Goal: Check status: Check status

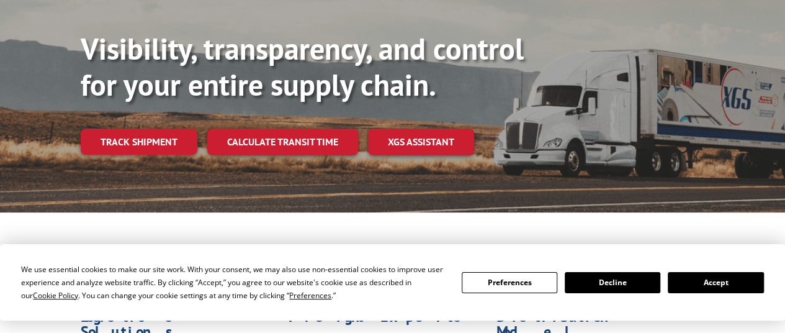
scroll to position [137, 0]
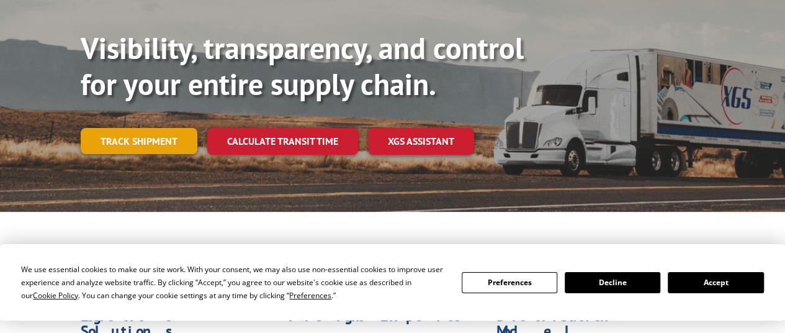
click at [114, 128] on link "Track shipment" at bounding box center [139, 141] width 117 height 26
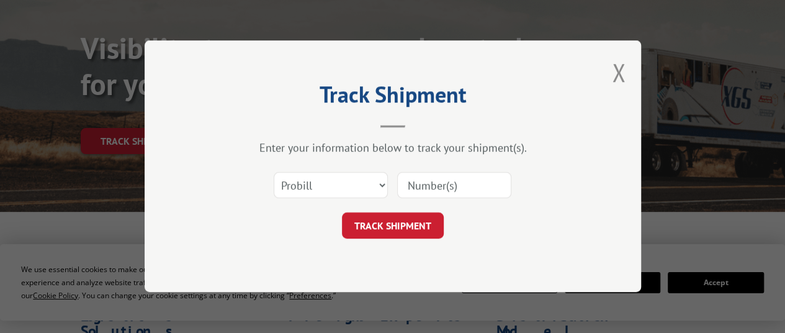
click at [426, 194] on input at bounding box center [454, 186] width 114 height 26
paste input "17674339"
type input "17674339"
click at [363, 189] on select "Select category... Probill BOL PO" at bounding box center [331, 186] width 114 height 26
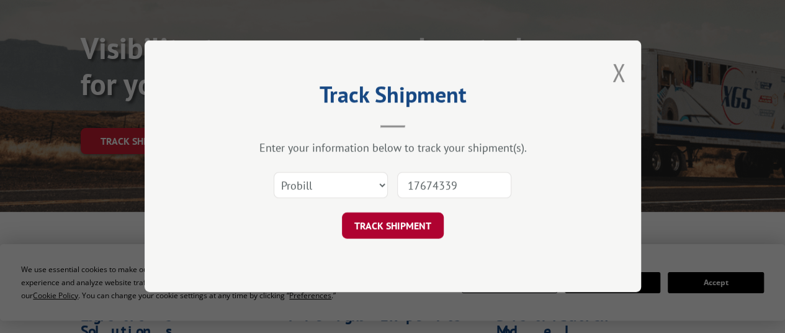
click at [409, 237] on button "TRACK SHIPMENT" at bounding box center [393, 226] width 102 height 26
click at [409, 237] on div "Track Shipment Enter your information below to track your shipment(s). Select c…" at bounding box center [393, 165] width 497 height 251
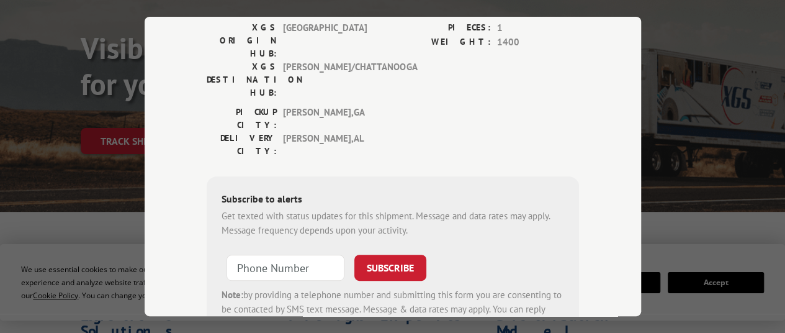
scroll to position [168, 0]
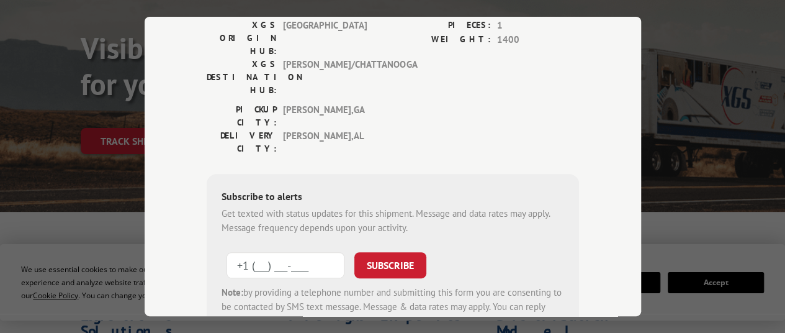
click at [292, 252] on input "+1 (___) ___-____" at bounding box center [286, 265] width 118 height 26
click at [392, 252] on button "SUBSCRIBE" at bounding box center [391, 265] width 72 height 26
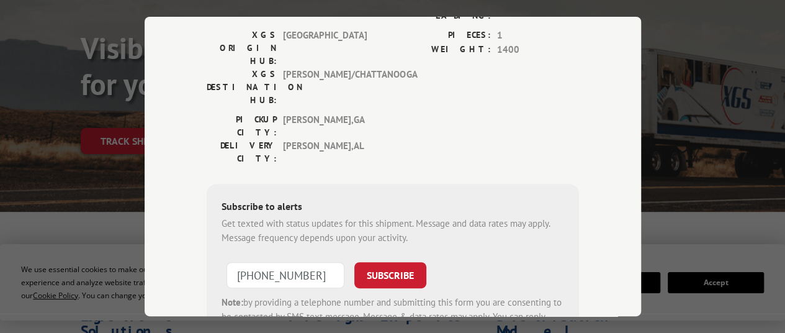
scroll to position [156, 0]
click at [332, 263] on input "[PHONE_NUMBER]" at bounding box center [286, 276] width 118 height 26
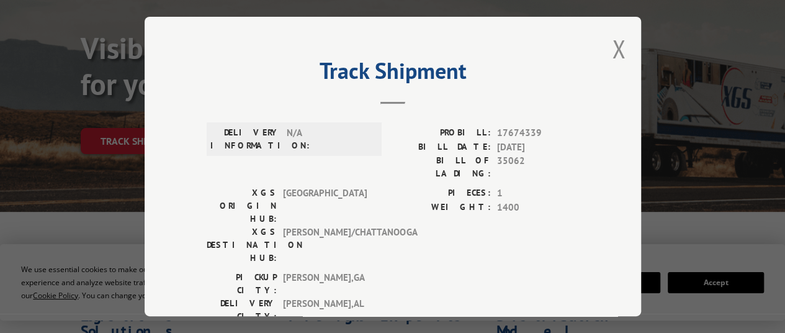
scroll to position [40, 0]
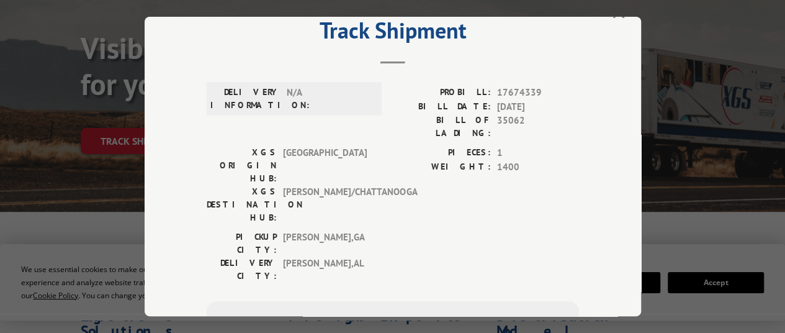
type input "[PHONE_NUMBER]"
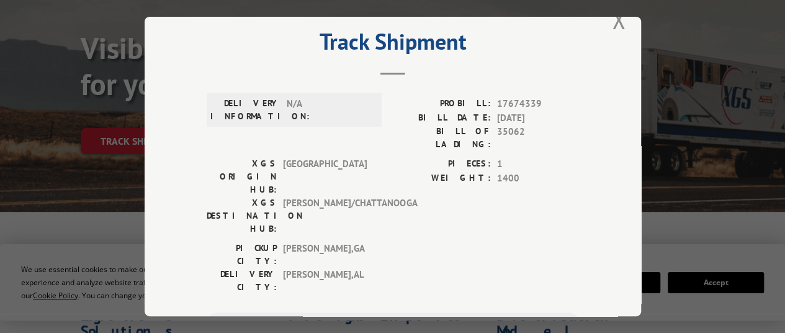
scroll to position [0, 0]
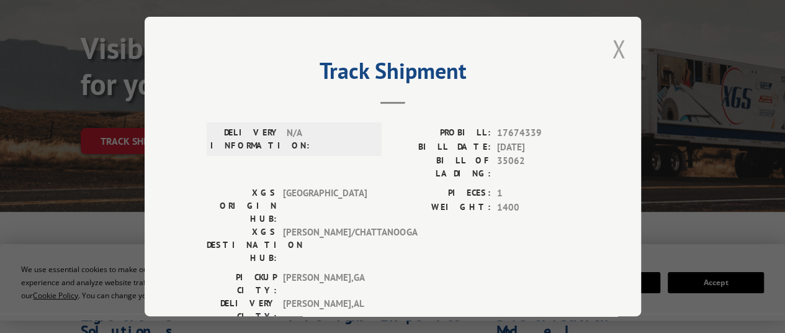
click at [612, 35] on button "Close modal" at bounding box center [619, 48] width 14 height 33
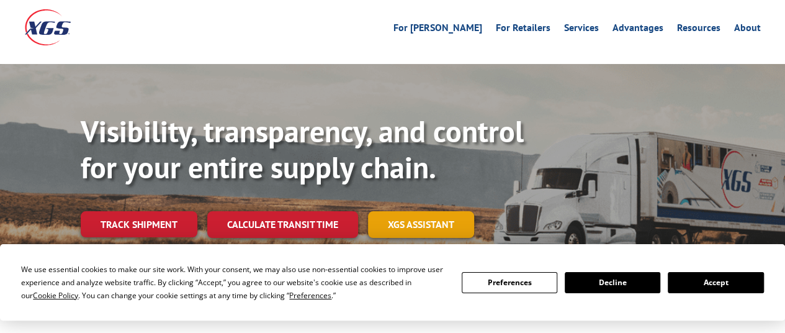
scroll to position [55, 0]
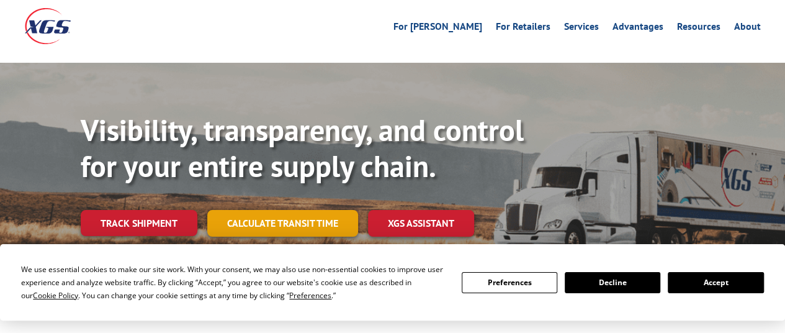
click at [303, 210] on link "Calculate transit time" at bounding box center [282, 223] width 151 height 27
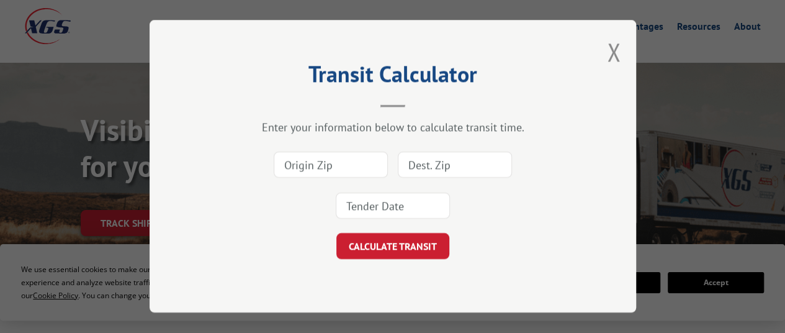
click at [355, 173] on input at bounding box center [331, 165] width 114 height 26
drag, startPoint x: 320, startPoint y: 167, endPoint x: 269, endPoint y: 163, distance: 50.4
click at [269, 163] on div "35062" at bounding box center [393, 186] width 363 height 82
type input "35062"
click at [454, 169] on input at bounding box center [455, 165] width 114 height 26
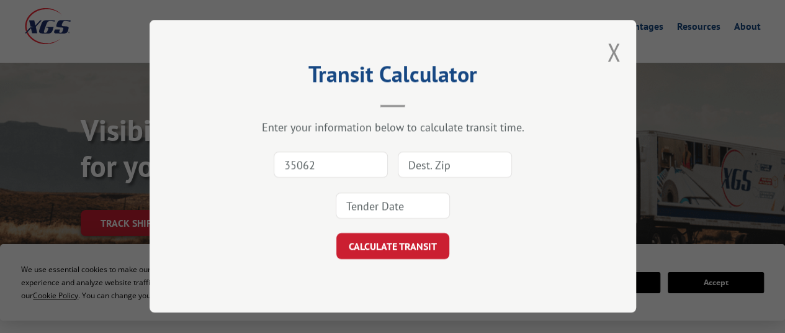
paste input "35062"
type input "35062"
drag, startPoint x: 355, startPoint y: 165, endPoint x: 276, endPoint y: 165, distance: 78.9
click at [276, 165] on input "35062" at bounding box center [331, 165] width 114 height 26
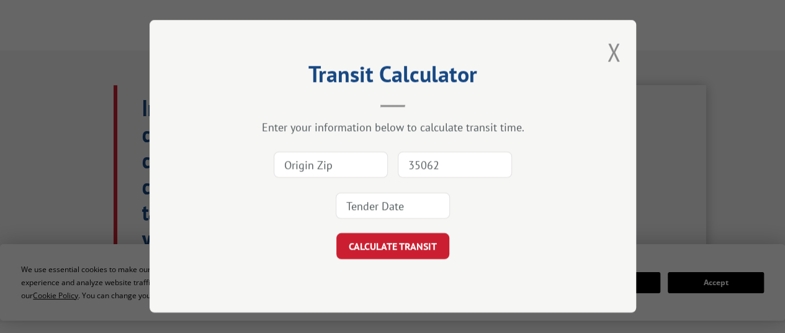
scroll to position [550, 0]
click at [622, 48] on div "Transit Calculator Enter your information below to calculate transit time. 3506…" at bounding box center [393, 166] width 487 height 292
click at [611, 50] on button "Close modal" at bounding box center [614, 51] width 14 height 33
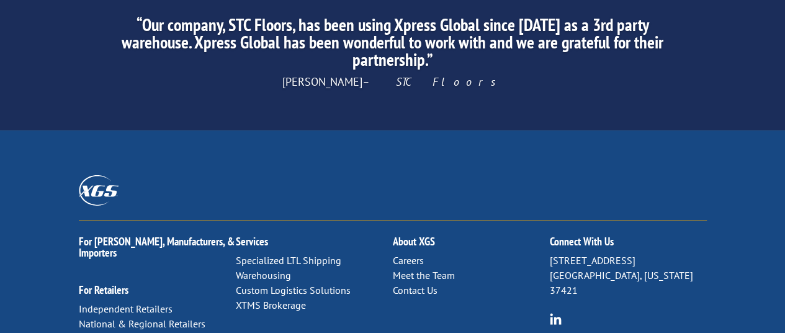
scroll to position [2033, 0]
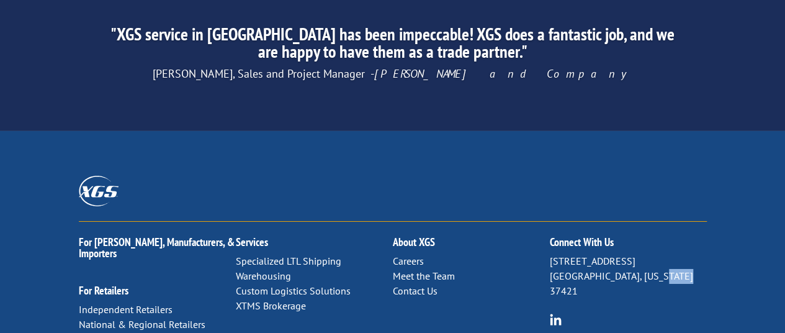
drag, startPoint x: 679, startPoint y: 142, endPoint x: 653, endPoint y: 145, distance: 26.8
click at [653, 254] on p "[STREET_ADDRESS][US_STATE]" at bounding box center [628, 276] width 157 height 44
copy p "37421"
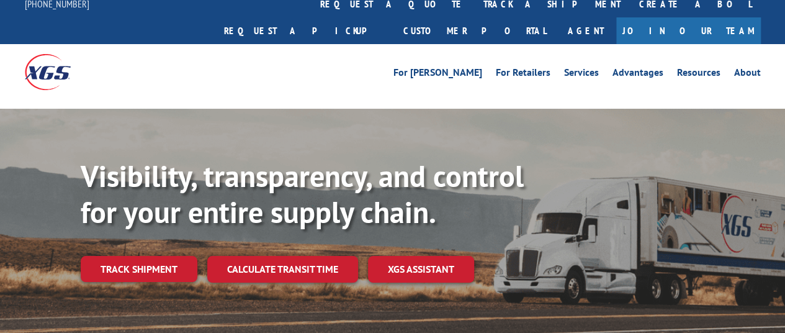
scroll to position [0, 0]
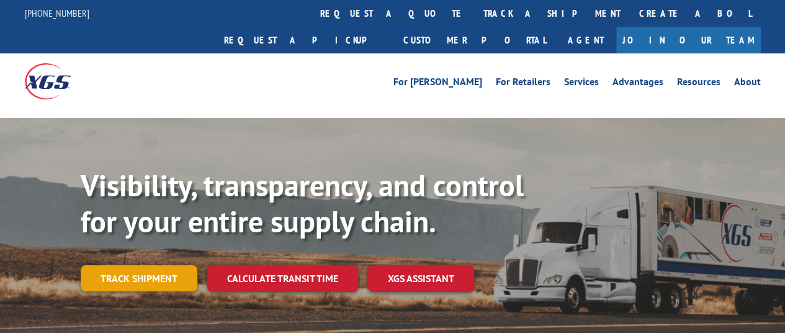
click at [151, 265] on link "Track shipment" at bounding box center [139, 278] width 117 height 26
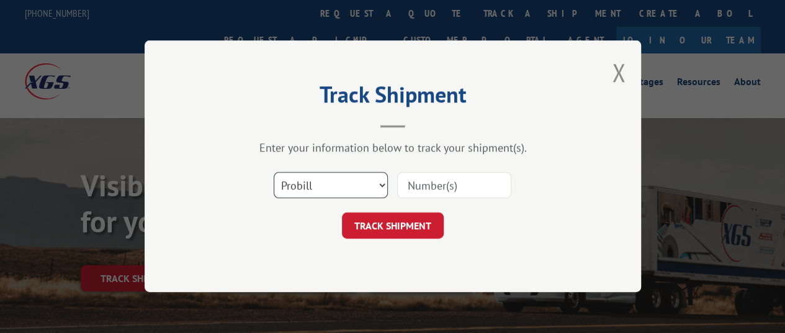
click at [302, 191] on select "Select category... Probill BOL PO" at bounding box center [331, 186] width 114 height 26
click at [274, 173] on select "Select category... Probill BOL PO" at bounding box center [331, 186] width 114 height 26
click at [310, 174] on select "Select category... Probill BOL PO" at bounding box center [331, 186] width 114 height 26
select select "probill"
click at [274, 173] on select "Select category... Probill BOL PO" at bounding box center [331, 186] width 114 height 26
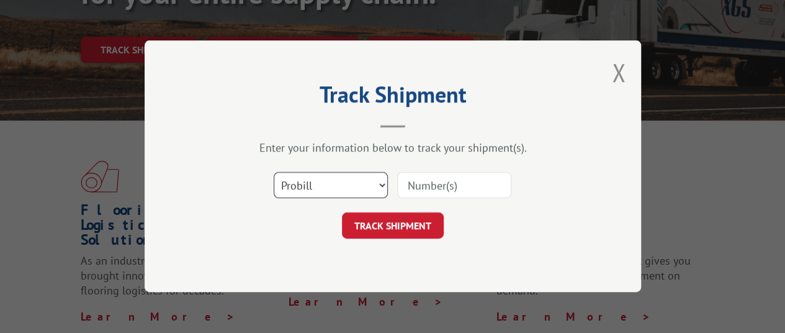
scroll to position [231, 0]
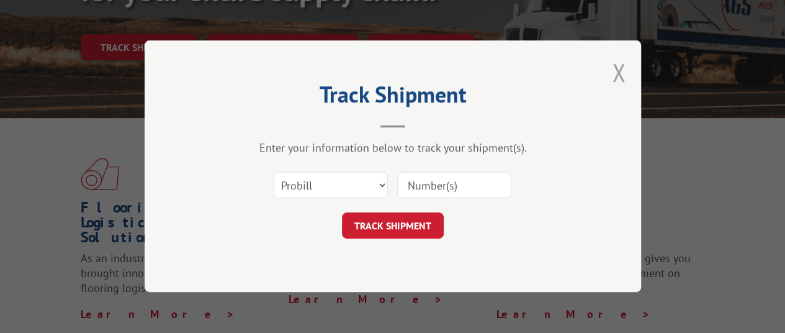
click at [619, 78] on button "Close modal" at bounding box center [619, 72] width 14 height 33
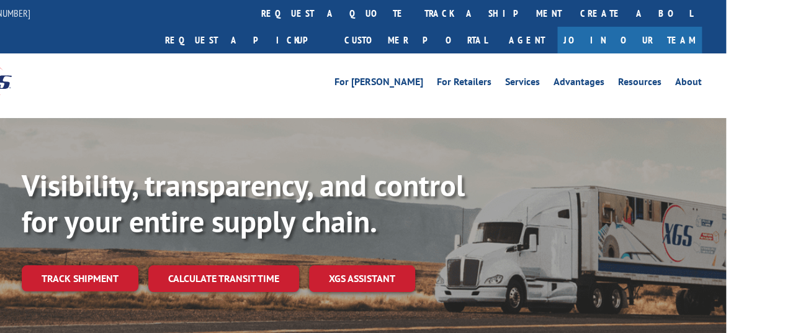
scroll to position [0, 0]
